Goal: Find contact information: Find contact information

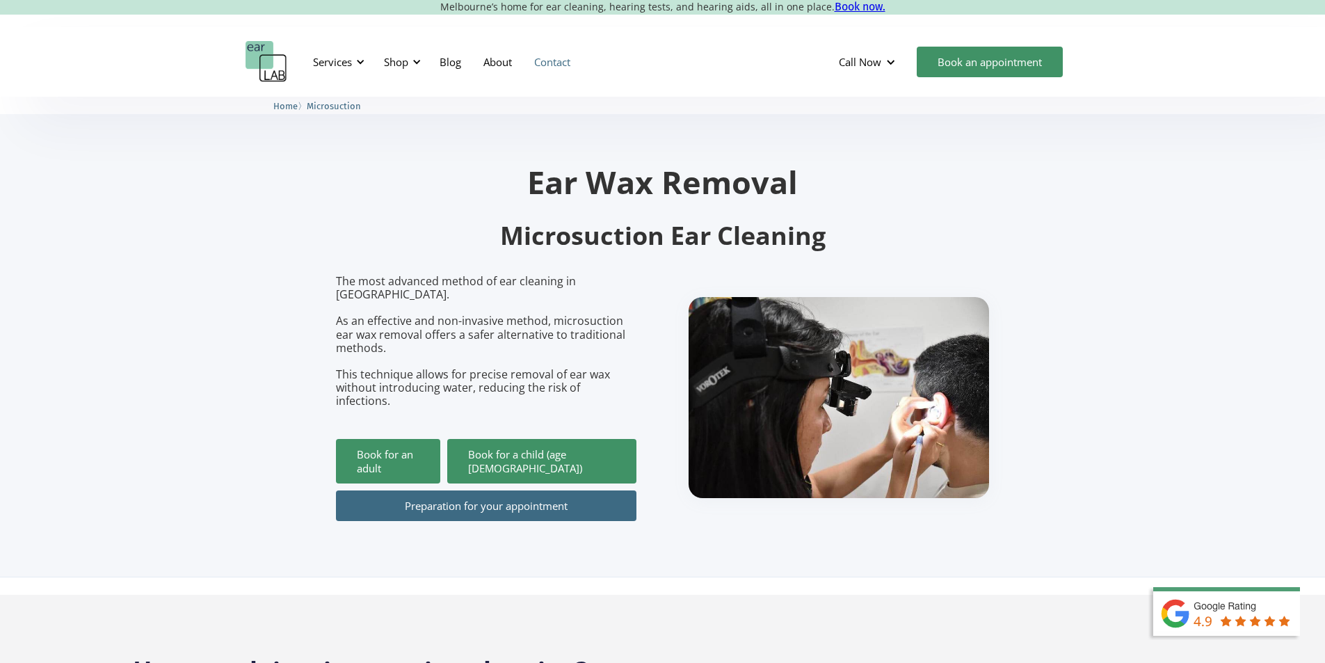
click at [545, 57] on link "Contact" at bounding box center [552, 62] width 58 height 40
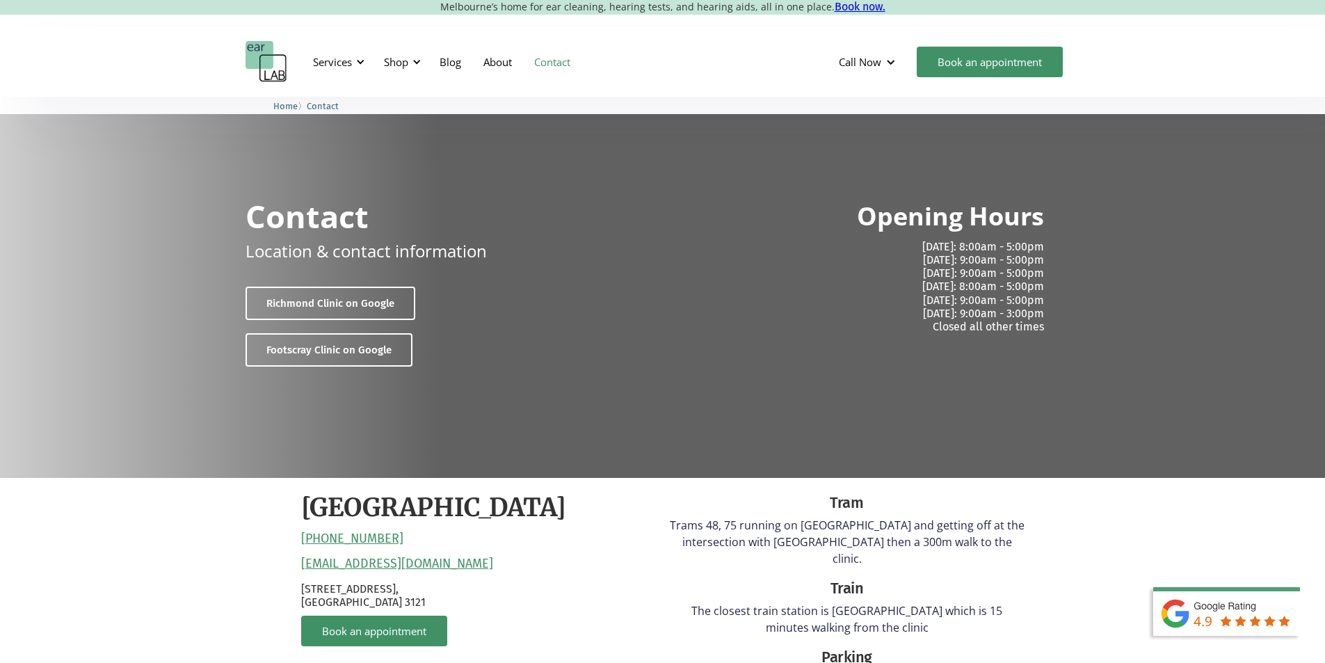
scroll to position [209, 0]
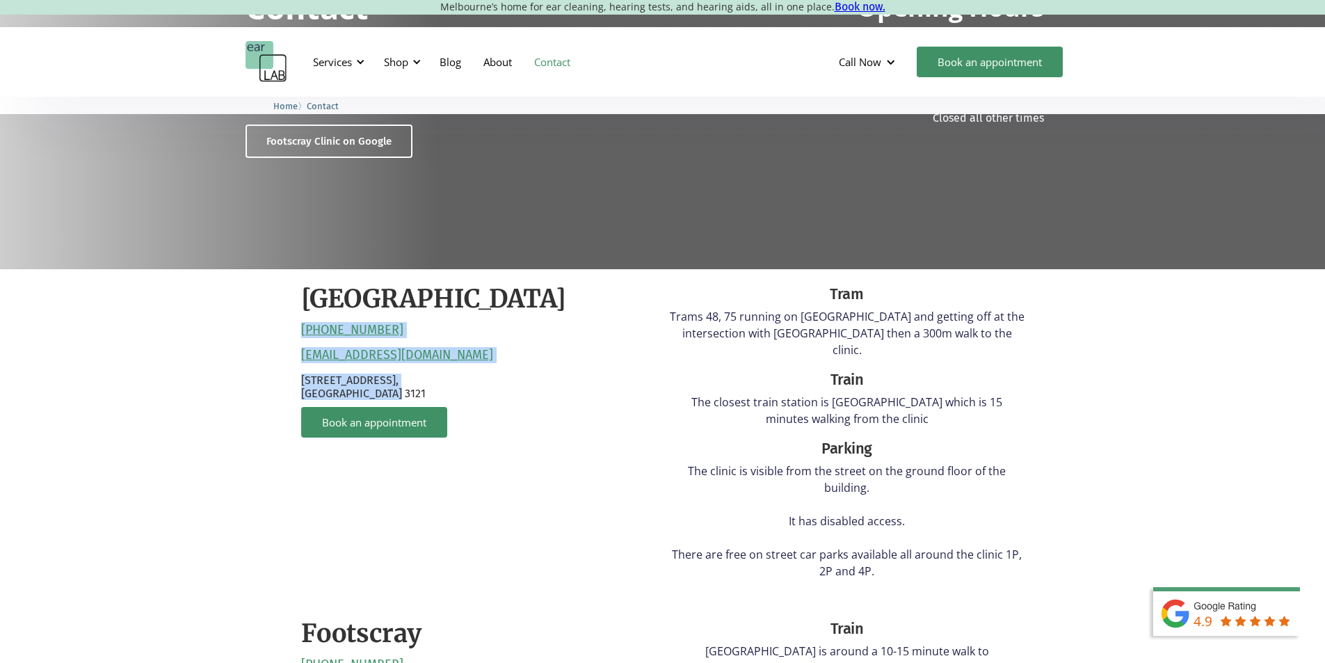
drag, startPoint x: 424, startPoint y: 393, endPoint x: 291, endPoint y: 321, distance: 150.9
copy div "[PHONE_NUMBER] [EMAIL_ADDRESS][DOMAIN_NAME] [STREET_ADDRESS]"
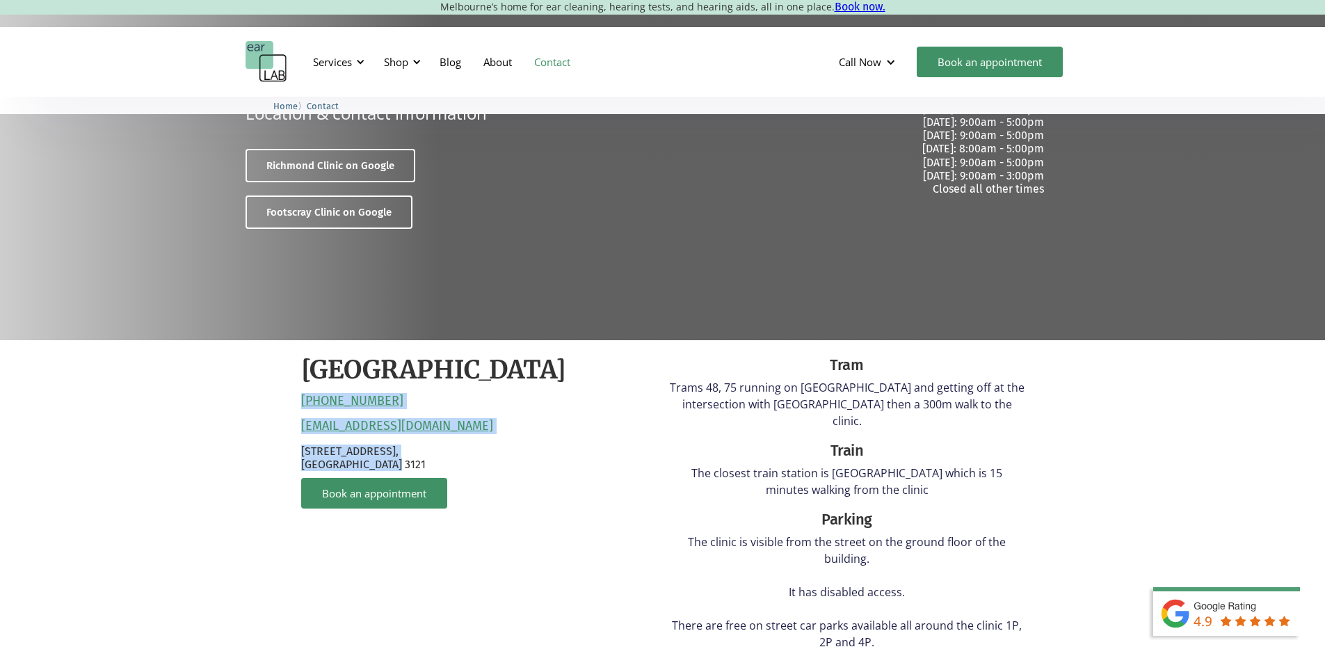
scroll to position [0, 0]
